Goal: Task Accomplishment & Management: Complete application form

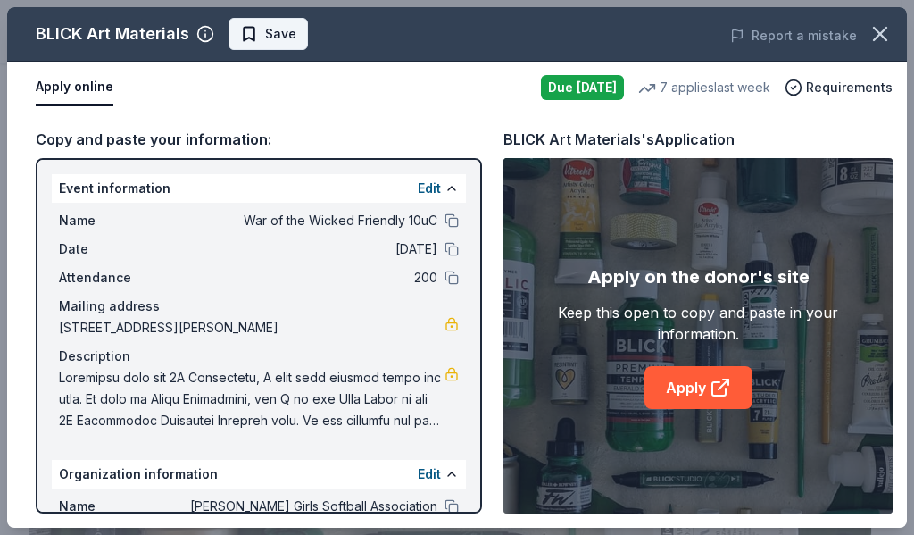
scroll to position [655, 0]
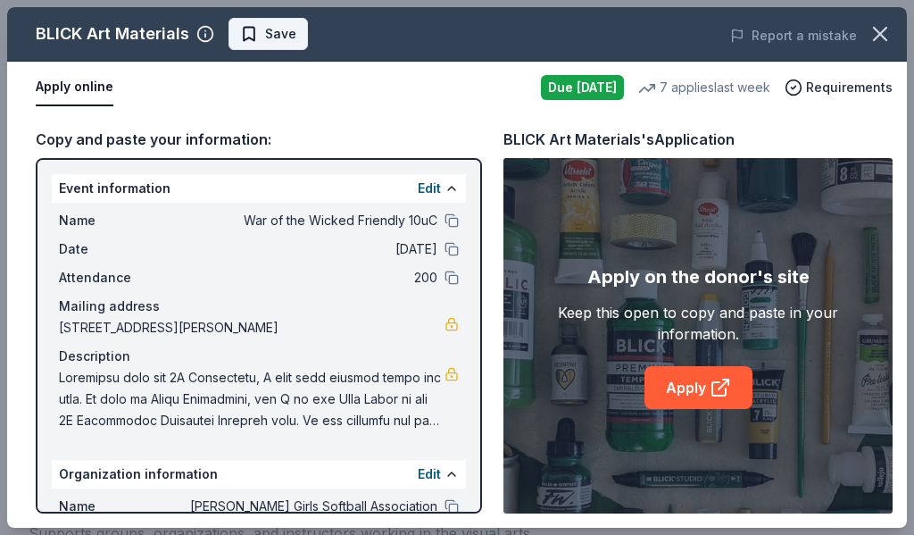
click at [262, 30] on span "Save" at bounding box center [268, 33] width 56 height 21
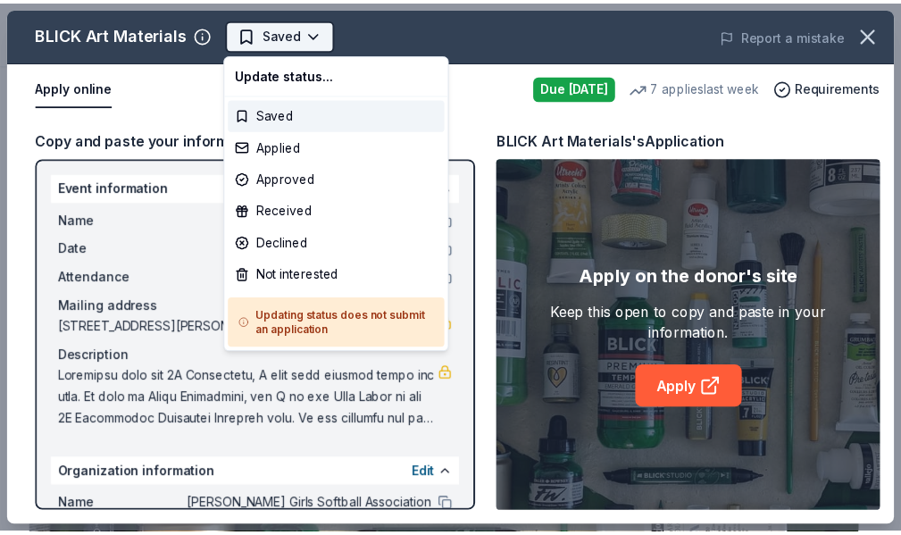
scroll to position [0, 0]
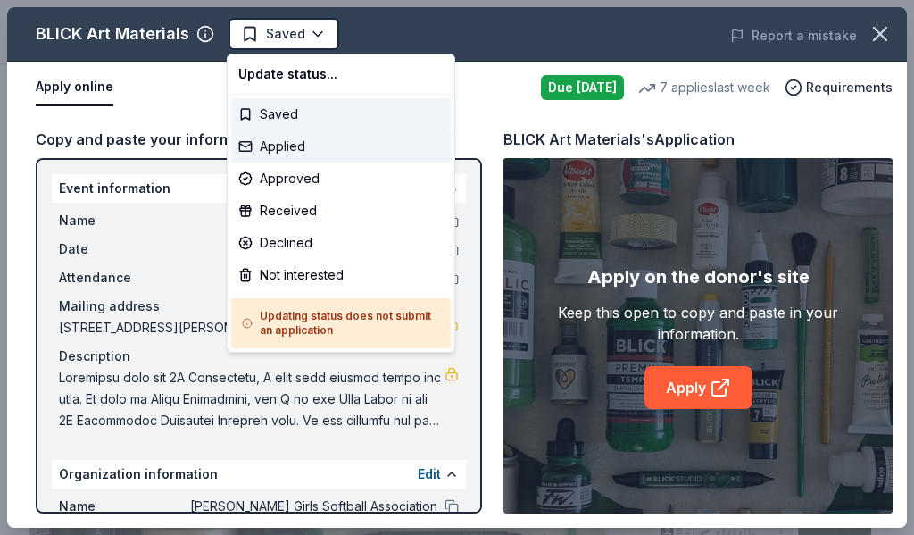
click at [301, 138] on div "Applied" at bounding box center [341, 146] width 220 height 32
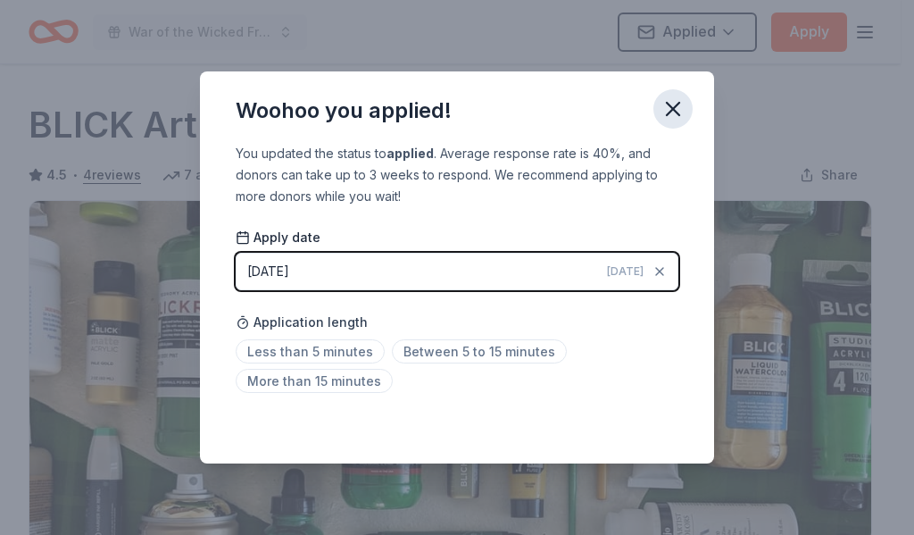
click at [669, 109] on icon "button" at bounding box center [673, 108] width 25 height 25
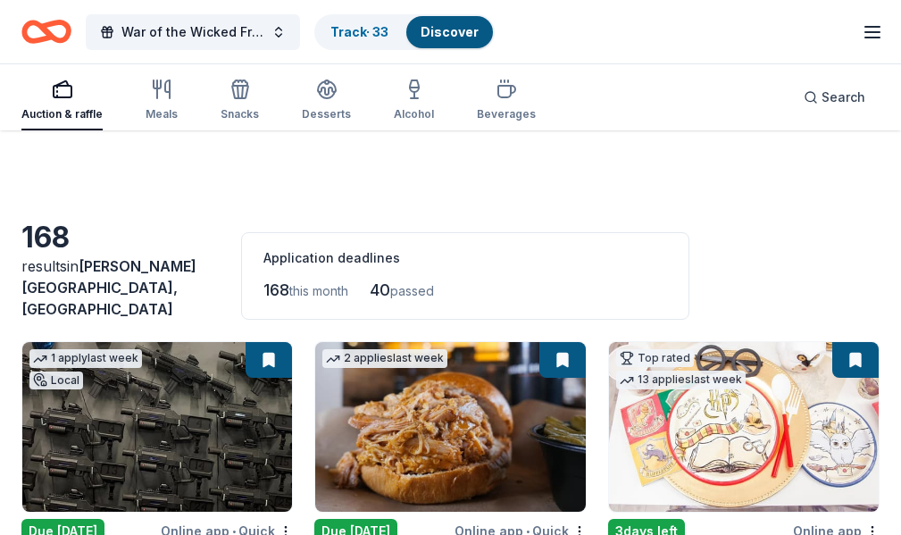
scroll to position [4287, 0]
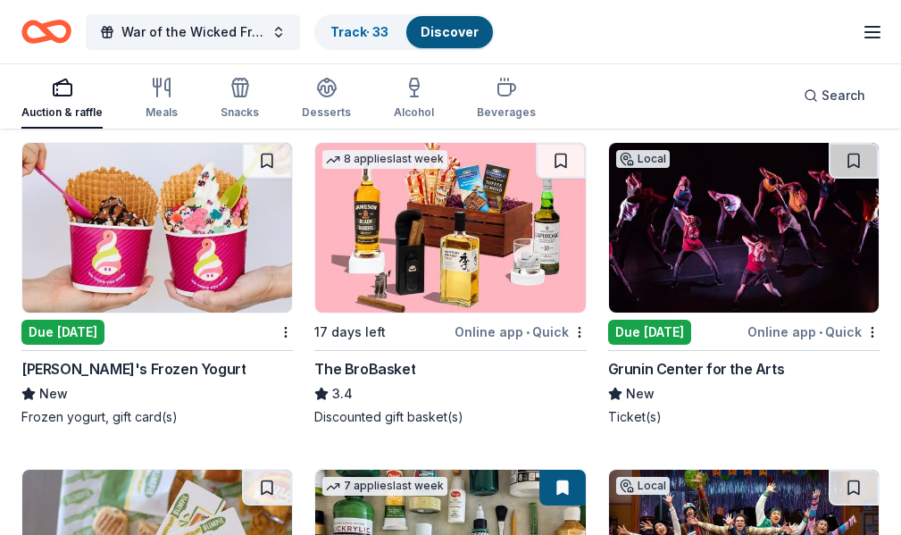
scroll to position [5269, 0]
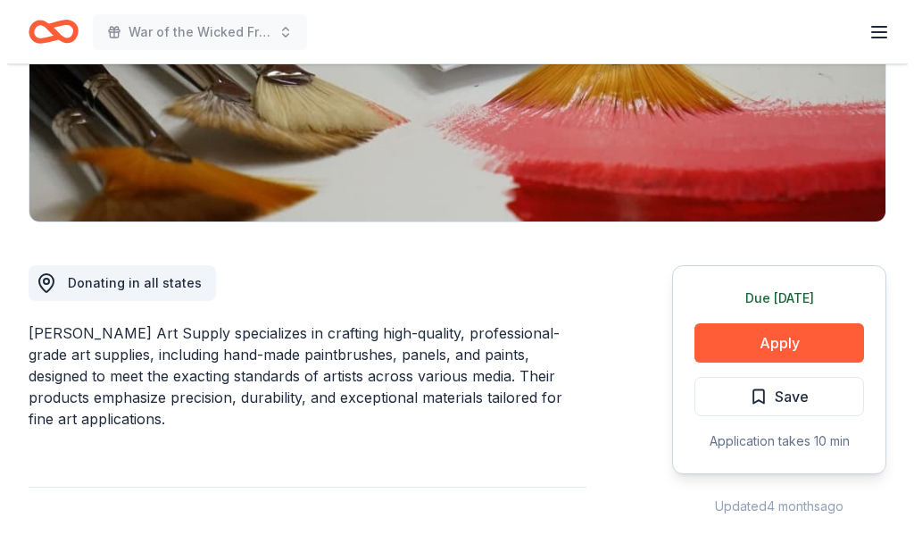
scroll to position [328, 0]
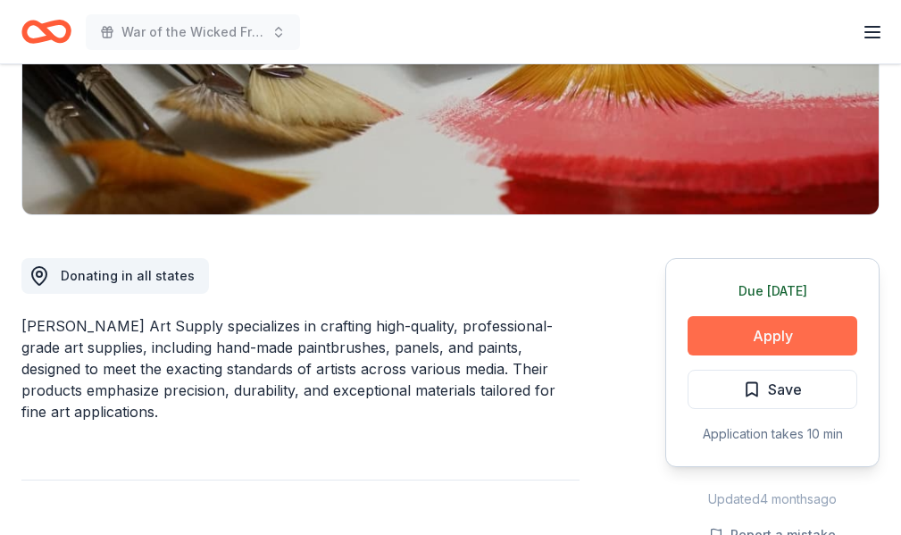
click at [730, 346] on button "Apply" at bounding box center [773, 335] width 170 height 39
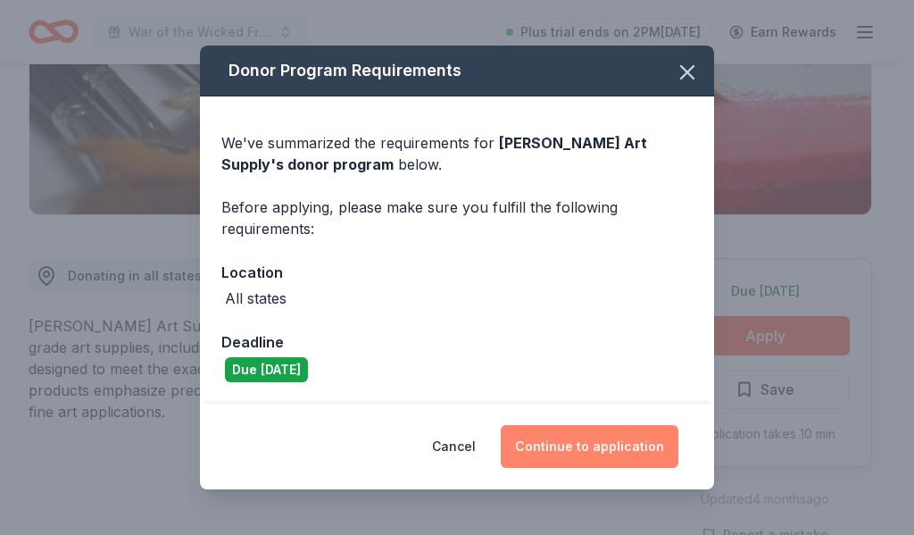
click at [585, 445] on button "Continue to application" at bounding box center [590, 446] width 178 height 43
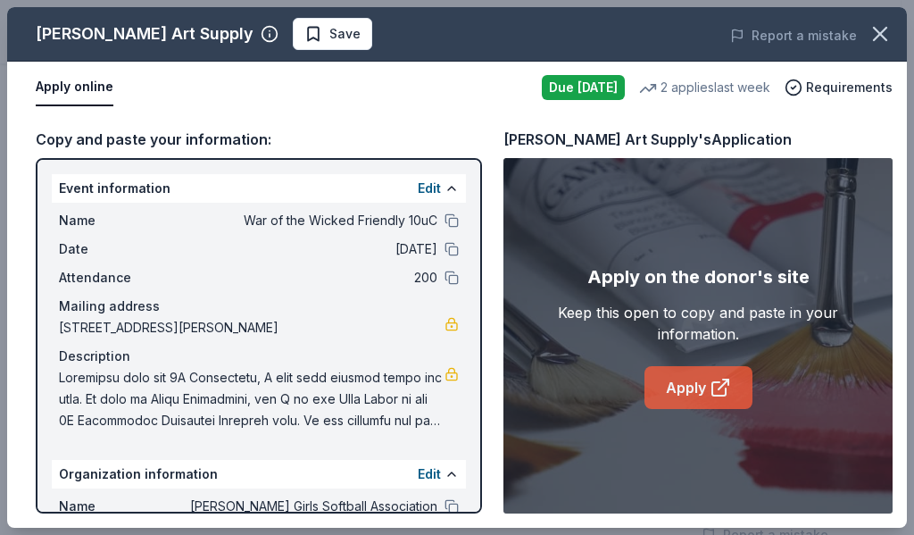
click at [675, 379] on link "Apply" at bounding box center [699, 387] width 108 height 43
